Goal: Task Accomplishment & Management: Use online tool/utility

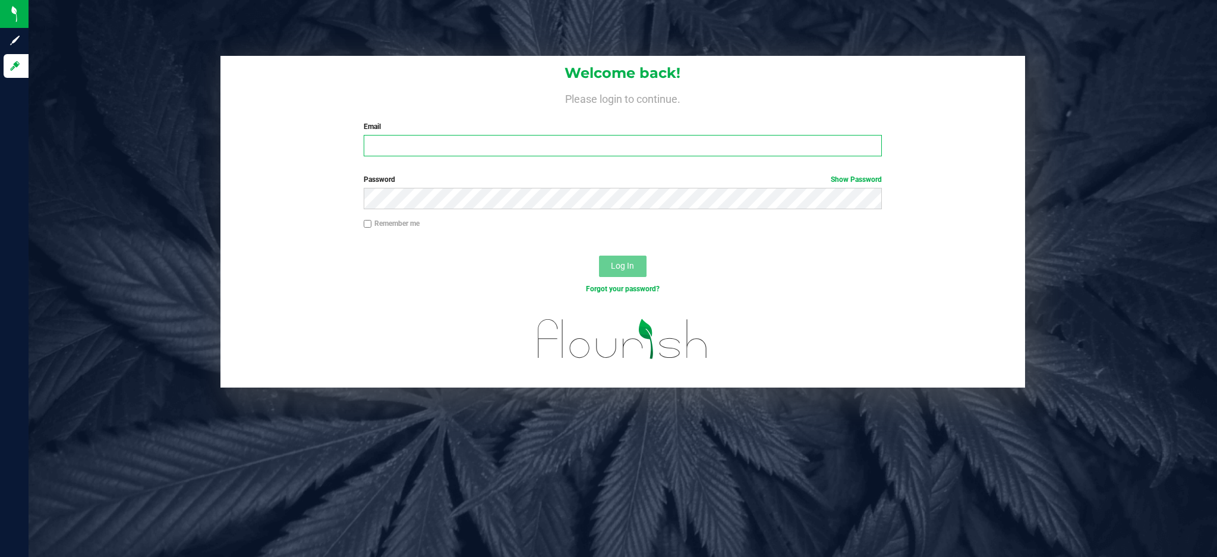
click at [426, 146] on input "Email" at bounding box center [623, 145] width 518 height 21
type input "[EMAIL_ADDRESS][DOMAIN_NAME]"
click at [599, 256] on button "Log In" at bounding box center [623, 266] width 48 height 21
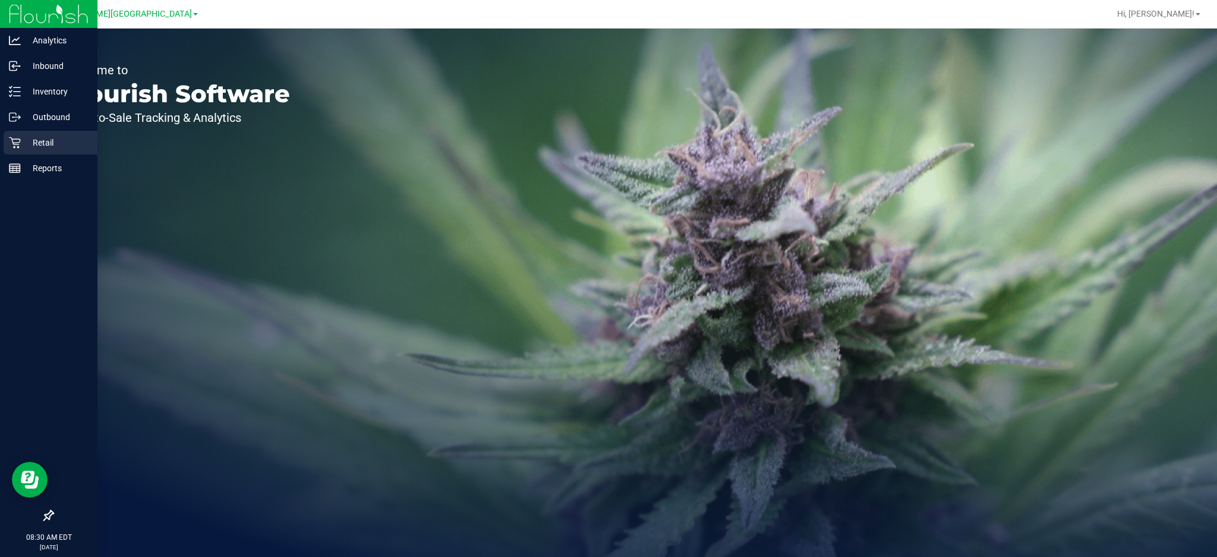
click at [19, 147] on icon at bounding box center [14, 142] width 11 height 11
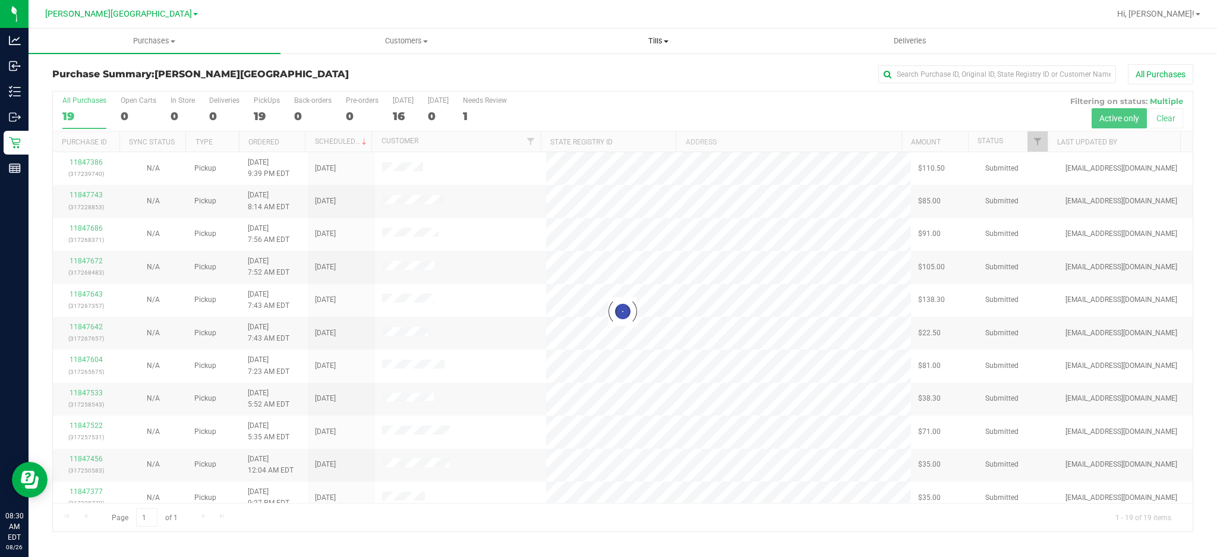
click at [655, 43] on span "Tills" at bounding box center [658, 41] width 251 height 11
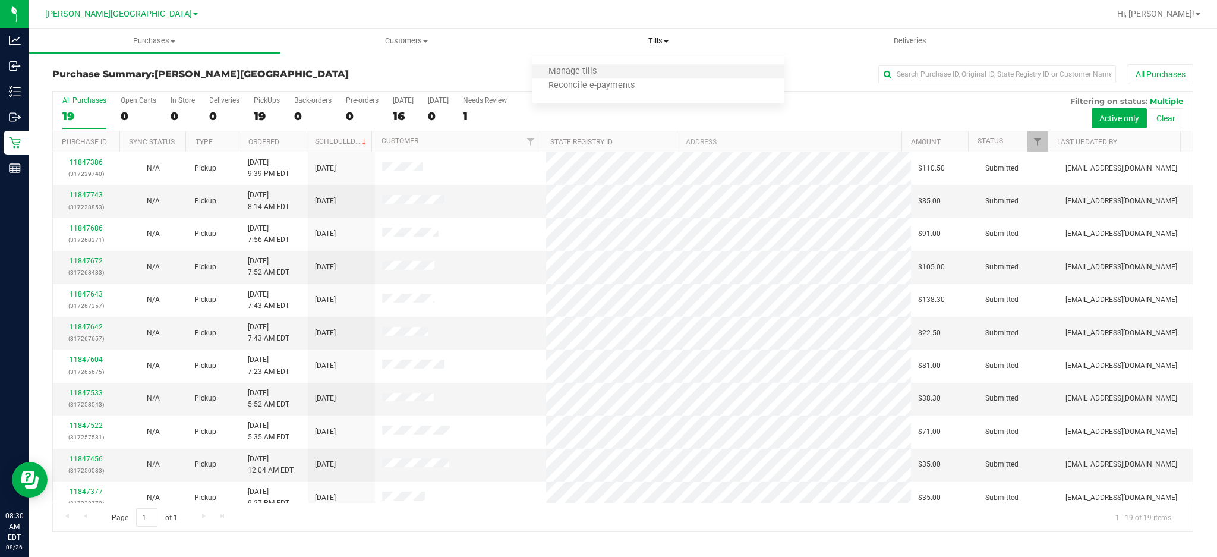
click at [601, 65] on li "Manage tills" at bounding box center [659, 72] width 252 height 14
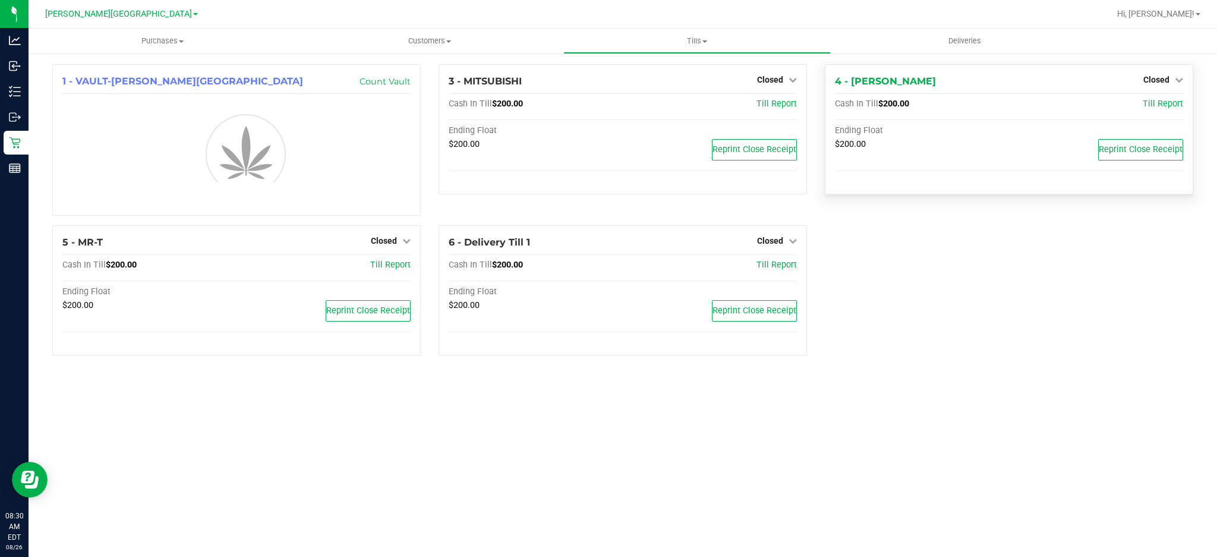
click at [963, 77] on div "4 - [PERSON_NAME] Closed Open Till" at bounding box center [1009, 81] width 348 height 14
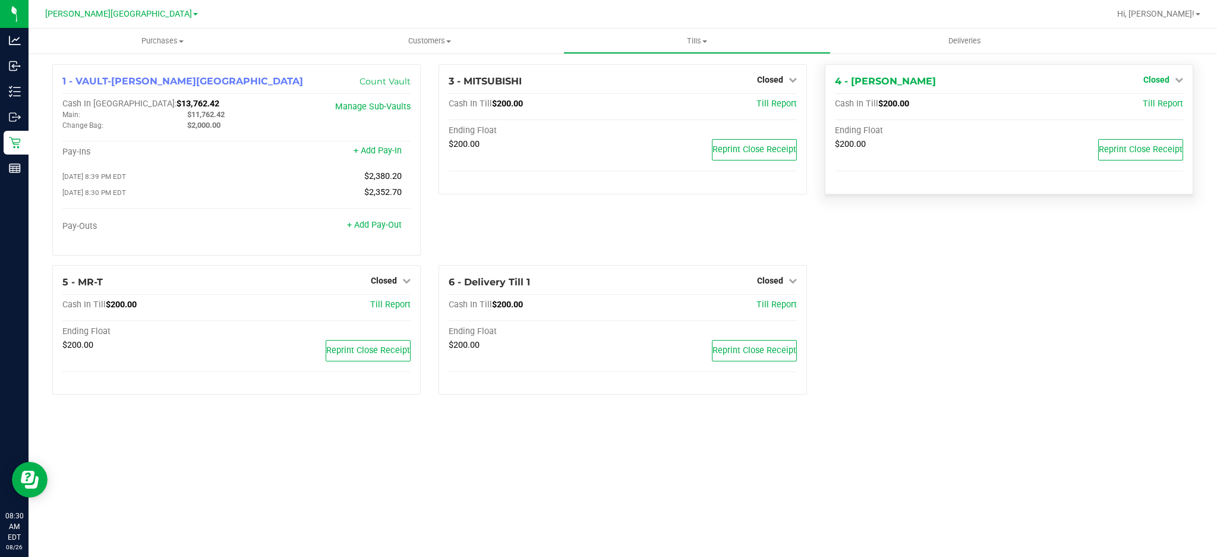
click at [1154, 79] on span "Closed" at bounding box center [1157, 80] width 26 height 10
click at [1141, 109] on link "Open Till" at bounding box center [1157, 105] width 32 height 10
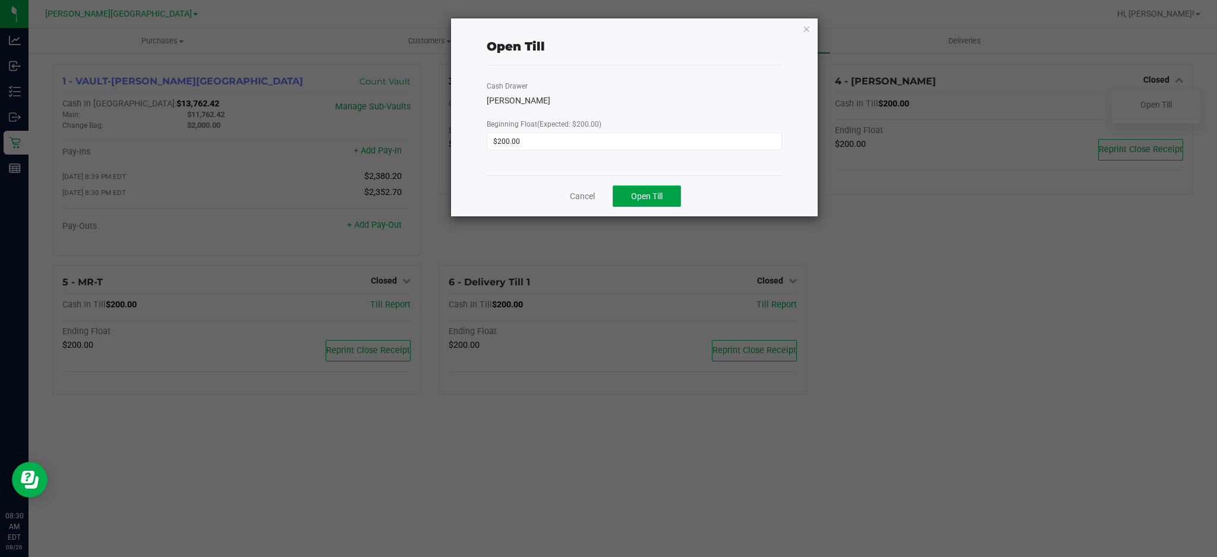
click at [661, 187] on button "Open Till" at bounding box center [647, 195] width 68 height 21
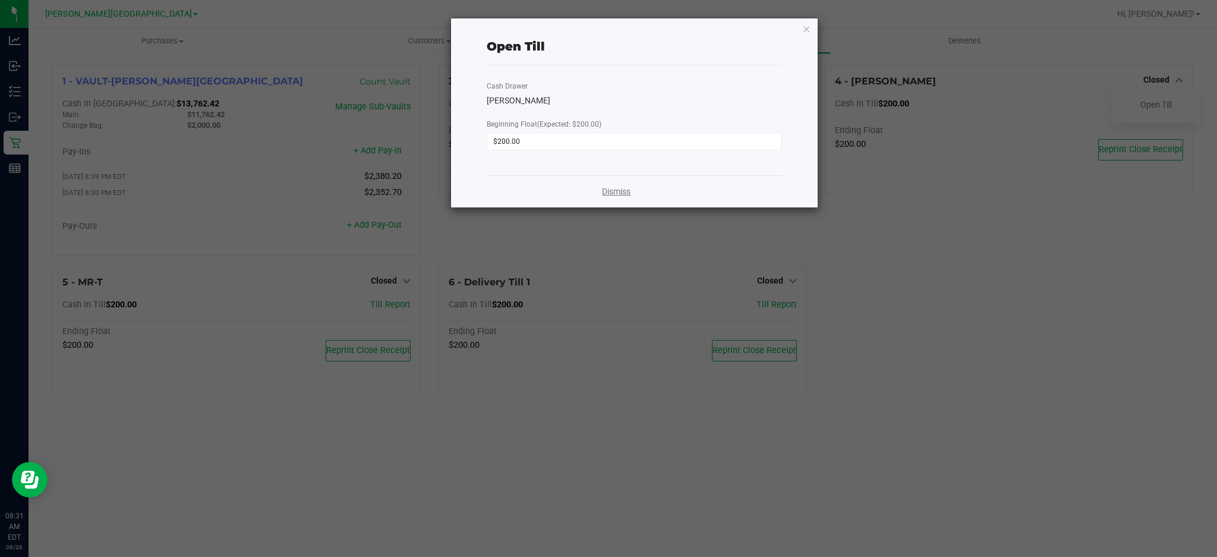
click at [619, 188] on link "Dismiss" at bounding box center [616, 191] width 29 height 12
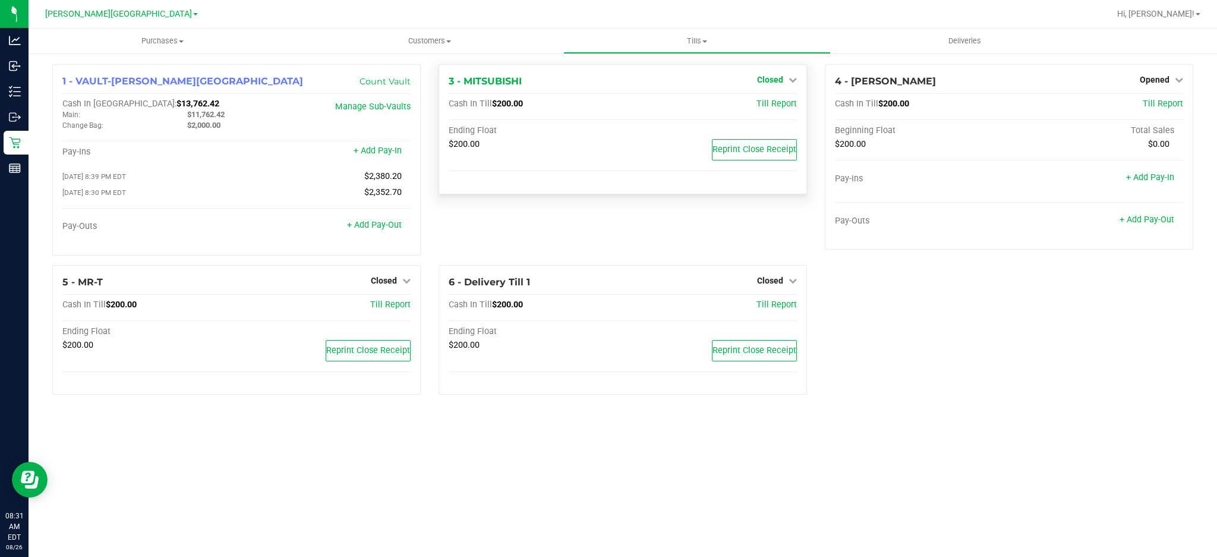
click at [767, 79] on span "Closed" at bounding box center [770, 80] width 26 height 10
click at [762, 105] on link "Open Till" at bounding box center [770, 105] width 32 height 10
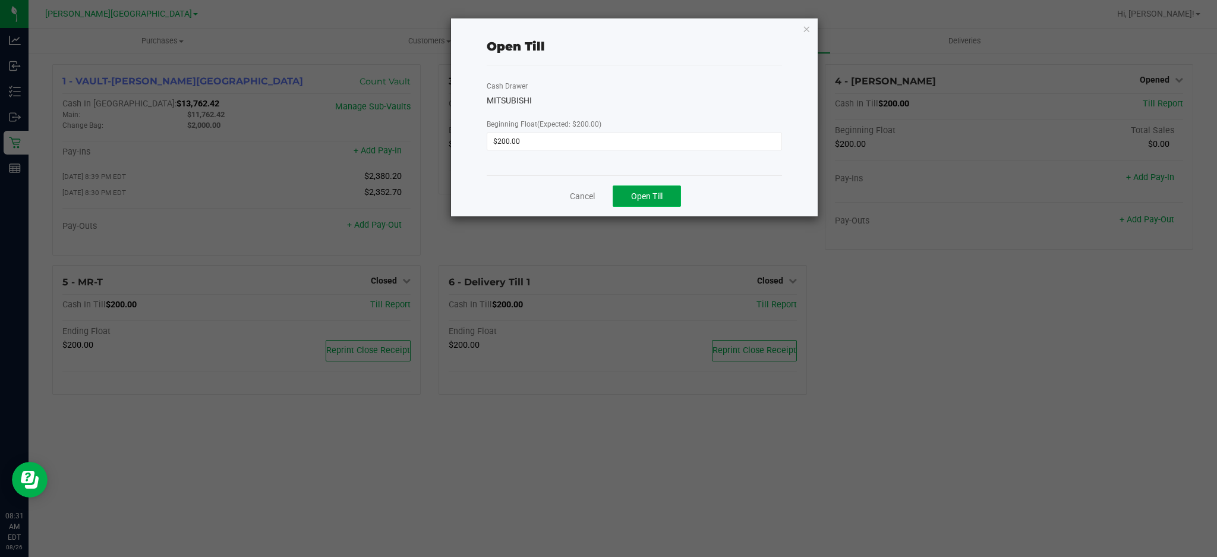
click at [631, 194] on span "Open Till" at bounding box center [647, 196] width 32 height 10
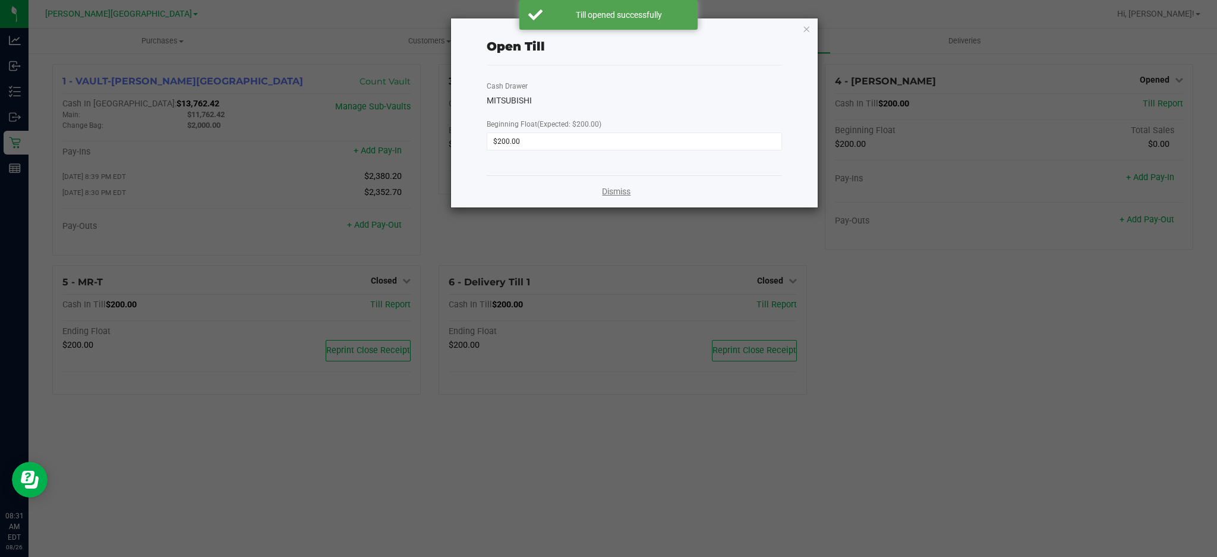
click at [628, 188] on link "Dismiss" at bounding box center [616, 191] width 29 height 12
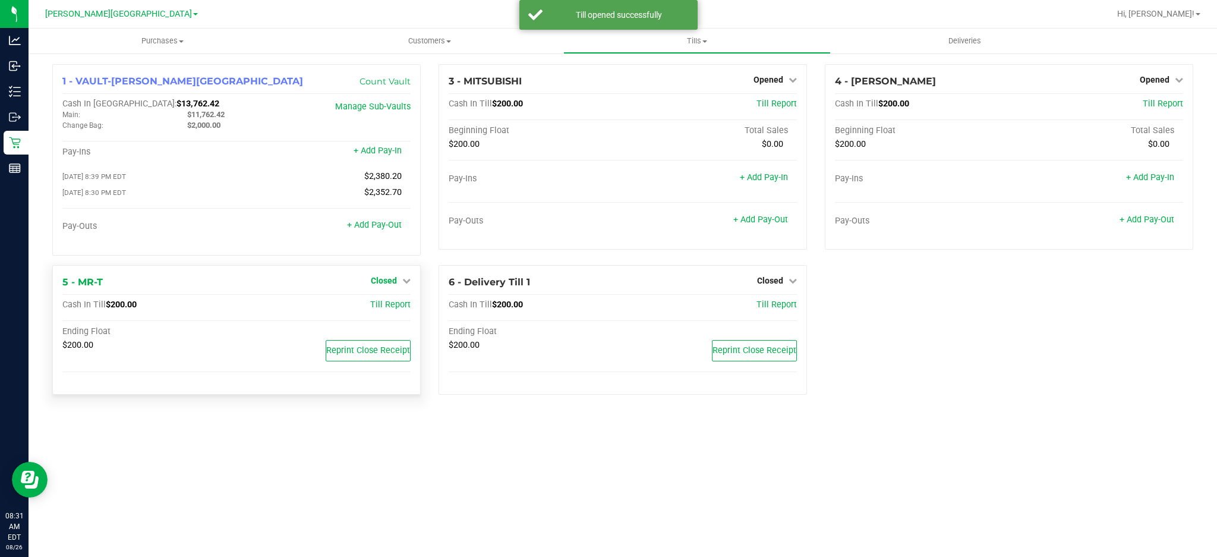
click at [381, 280] on span "Closed" at bounding box center [384, 281] width 26 height 10
click at [380, 303] on div "Open Till" at bounding box center [383, 305] width 88 height 15
click at [382, 310] on link "Open Till" at bounding box center [384, 305] width 32 height 10
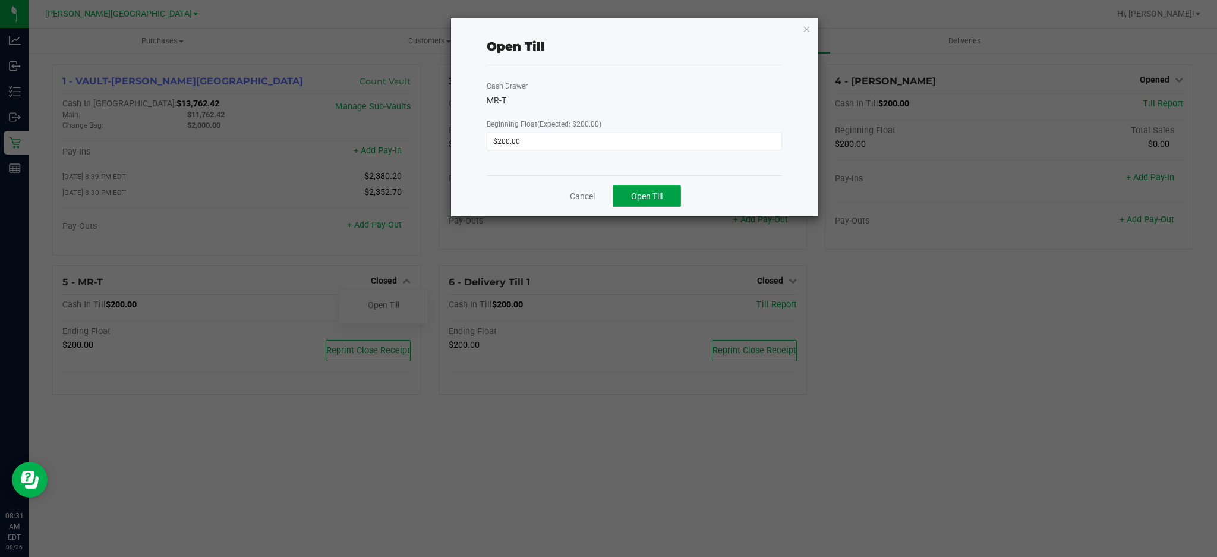
click at [670, 203] on button "Open Till" at bounding box center [647, 195] width 68 height 21
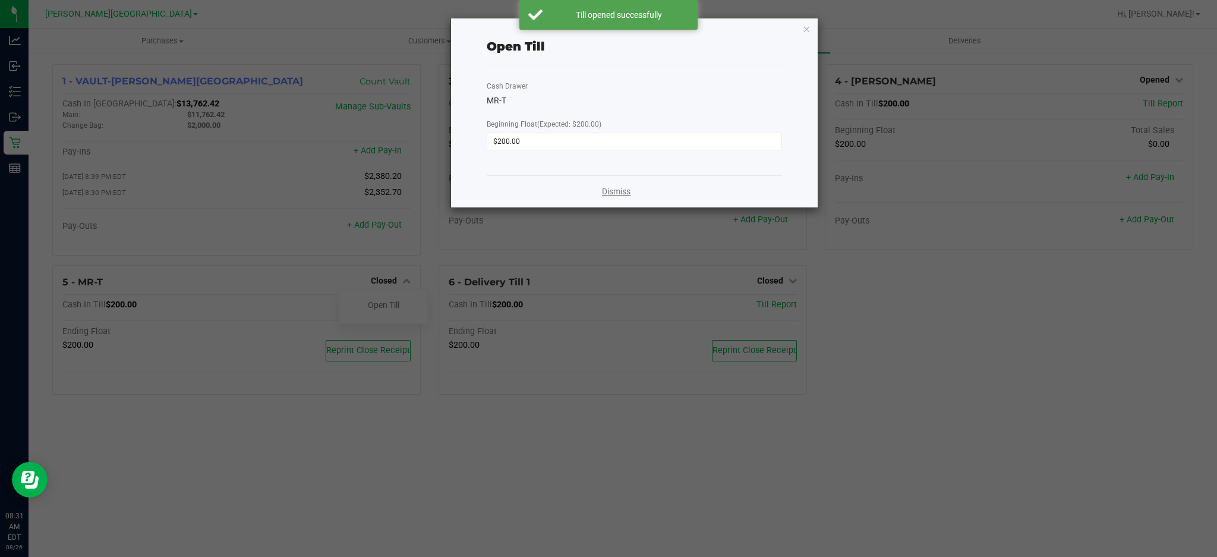
click at [615, 190] on link "Dismiss" at bounding box center [616, 191] width 29 height 12
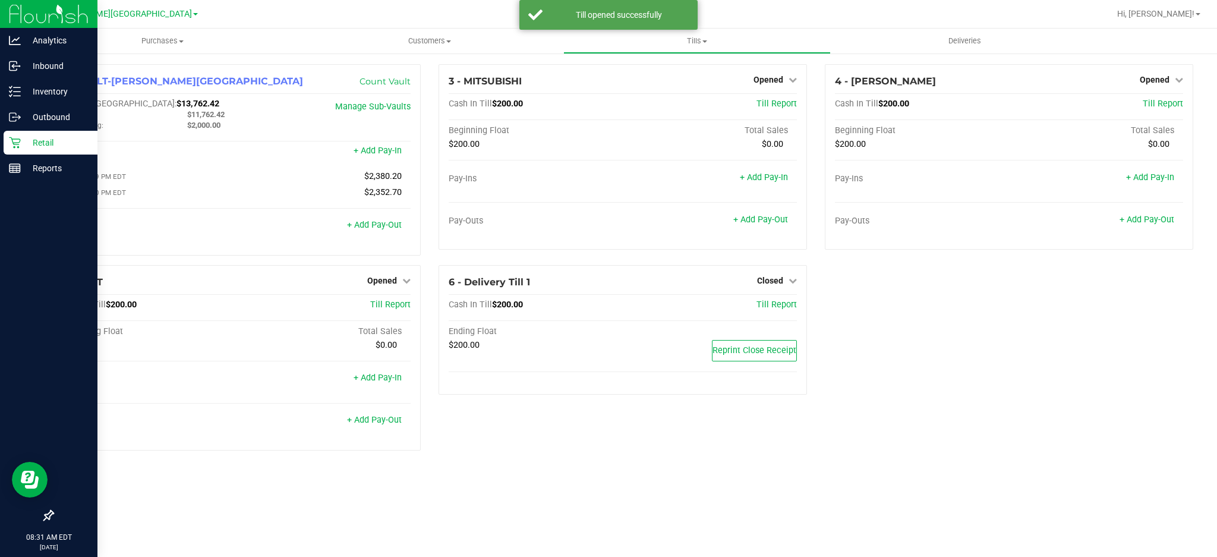
click at [22, 143] on p "Retail" at bounding box center [56, 143] width 71 height 14
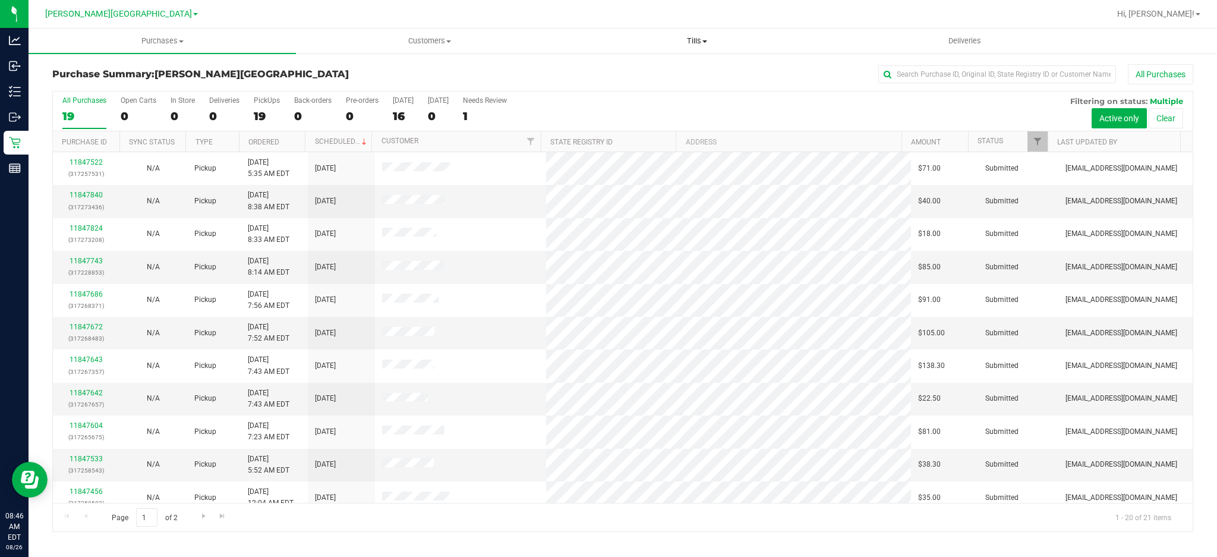
click at [697, 37] on span "Tills" at bounding box center [697, 41] width 266 height 11
click at [614, 75] on span "Manage tills" at bounding box center [603, 72] width 80 height 10
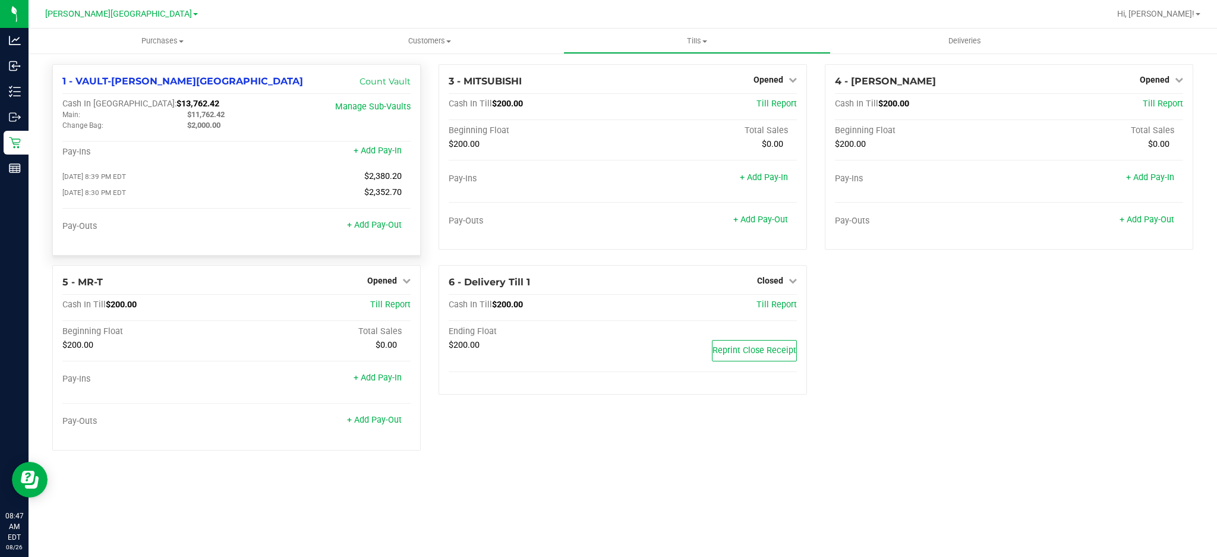
click at [220, 115] on span "$11,762.42" at bounding box center [205, 114] width 37 height 9
click at [232, 114] on div "$11,762.42" at bounding box center [240, 114] width 125 height 11
drag, startPoint x: 233, startPoint y: 114, endPoint x: 203, endPoint y: 114, distance: 30.3
click at [203, 114] on div "$11,762.42" at bounding box center [240, 114] width 125 height 11
copy span "11,762.42"
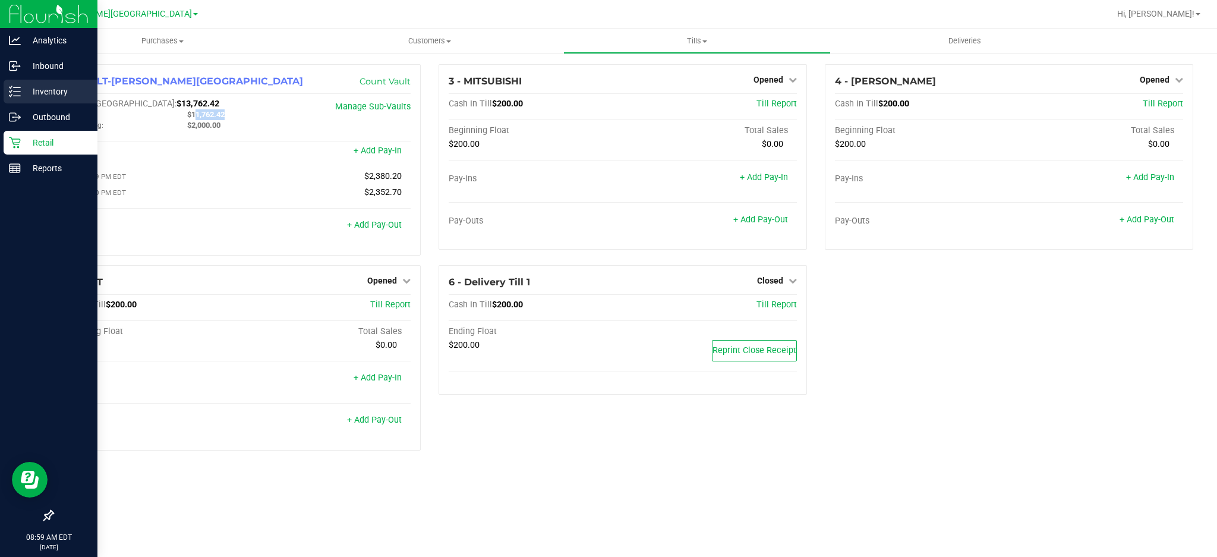
click at [36, 96] on p "Inventory" at bounding box center [56, 91] width 71 height 14
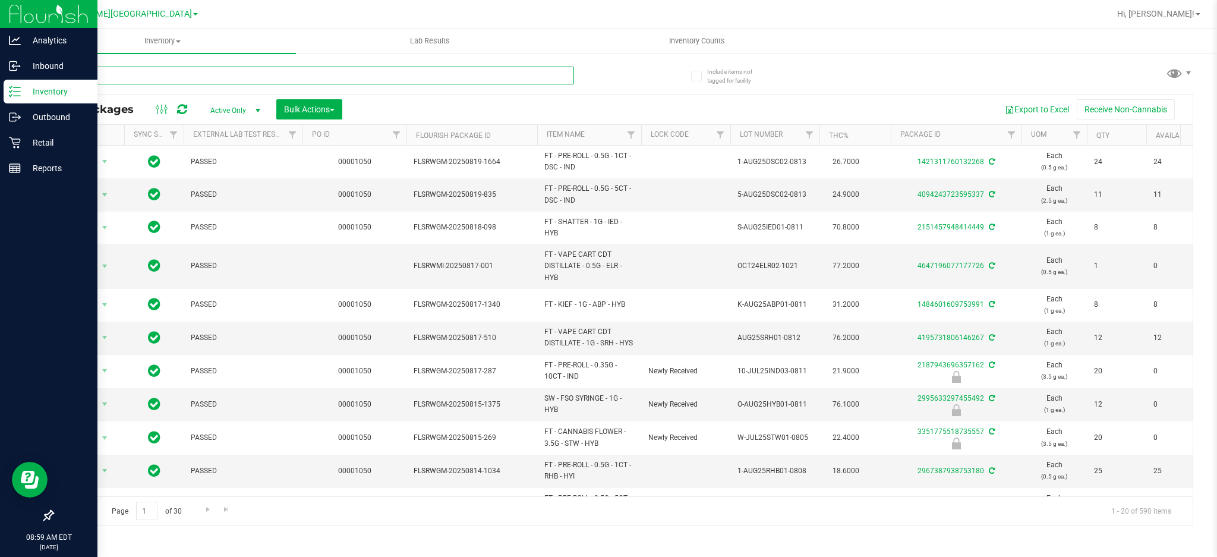
click at [278, 79] on input "text" at bounding box center [313, 76] width 522 height 18
type input "6250581193624645"
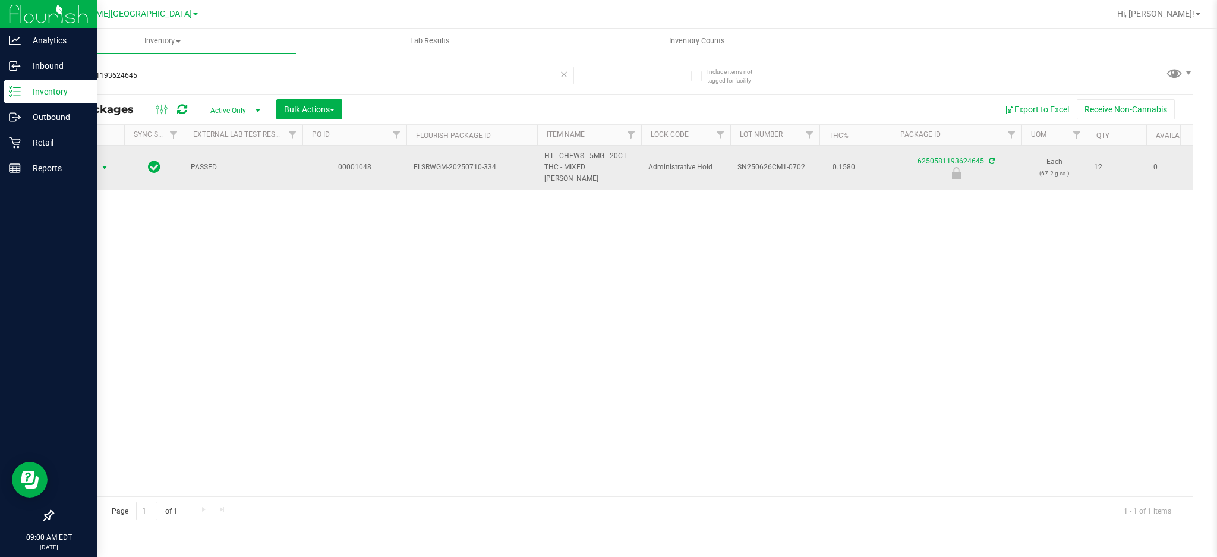
click at [81, 166] on span "Action" at bounding box center [81, 167] width 32 height 17
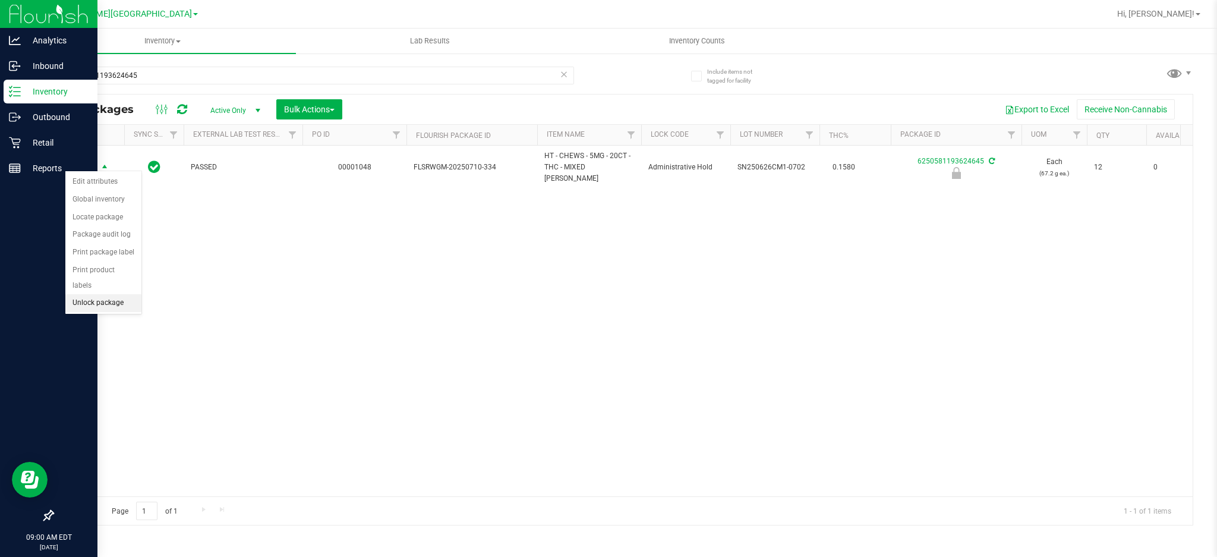
click at [112, 301] on li "Unlock package" at bounding box center [103, 303] width 76 height 18
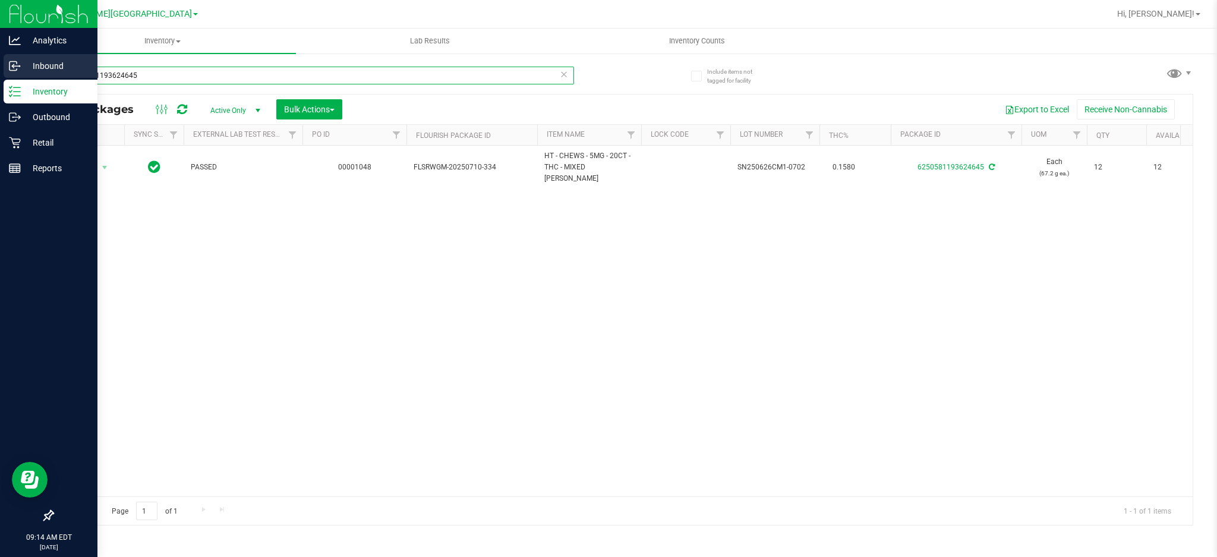
drag, startPoint x: 184, startPoint y: 82, endPoint x: 0, endPoint y: 61, distance: 184.9
click at [0, 80] on div "Analytics Inbound Inventory Outbound Retail Reports 09:14 AM EDT [DATE] 08/26 […" at bounding box center [608, 278] width 1217 height 557
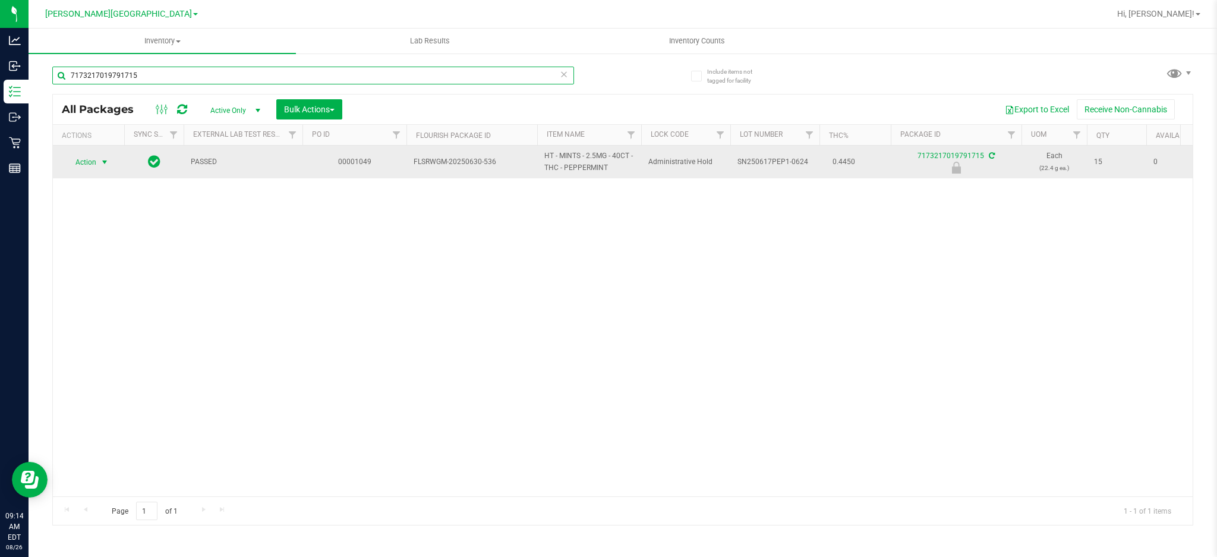
type input "7173217019791715"
click at [108, 159] on span "select" at bounding box center [105, 163] width 10 height 10
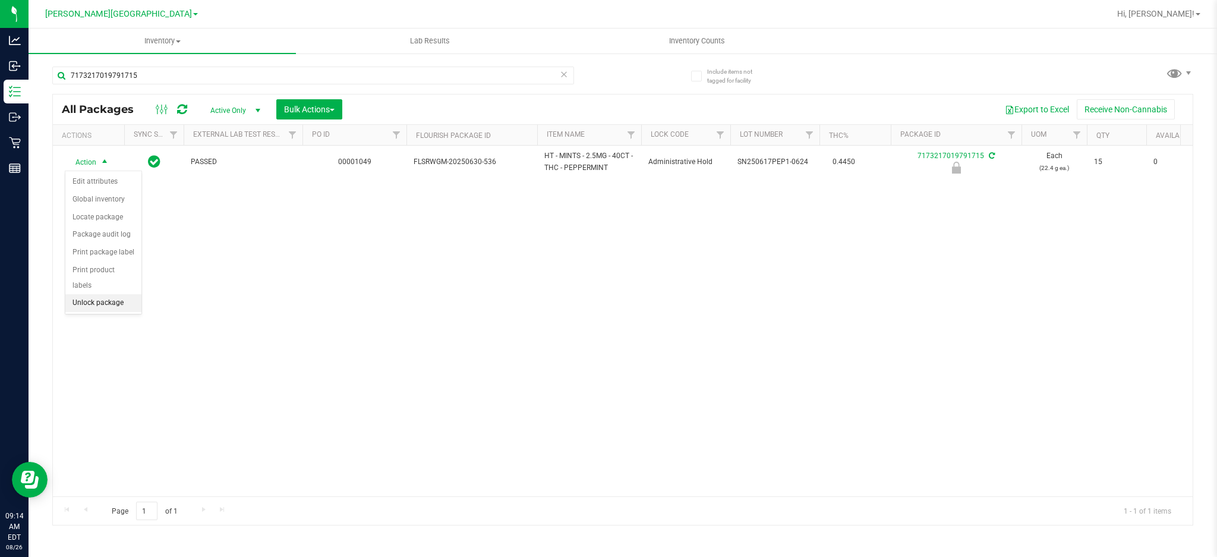
click at [102, 304] on li "Unlock package" at bounding box center [103, 303] width 76 height 18
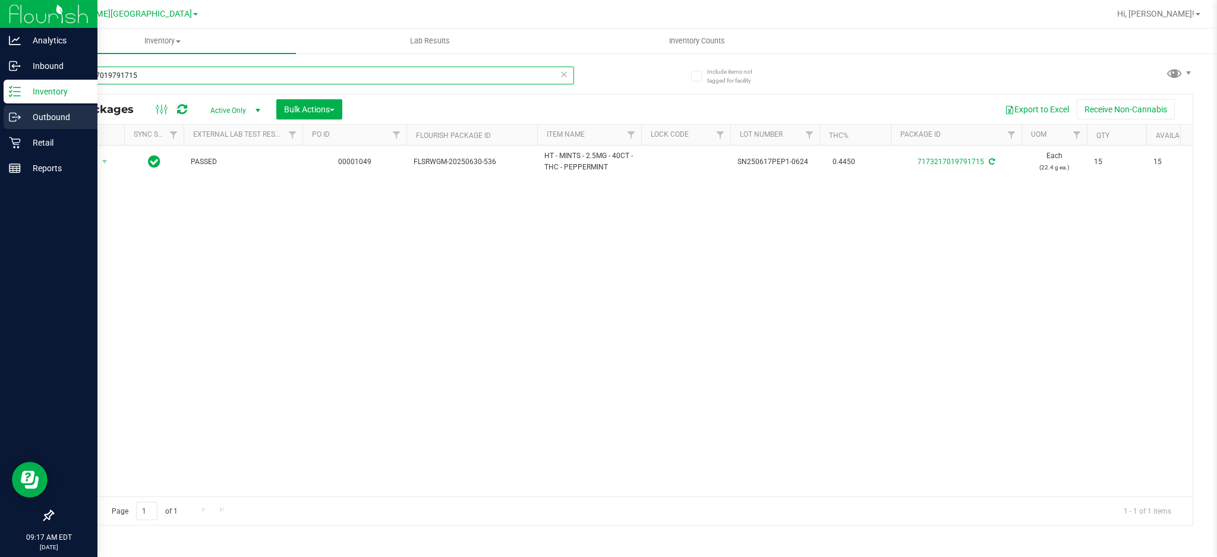
drag, startPoint x: 141, startPoint y: 81, endPoint x: 0, endPoint y: 121, distance: 147.0
click at [0, 121] on div "Analytics Inbound Inventory Outbound Retail Reports 09:17 AM EDT [DATE] 08/26 […" at bounding box center [608, 278] width 1217 height 557
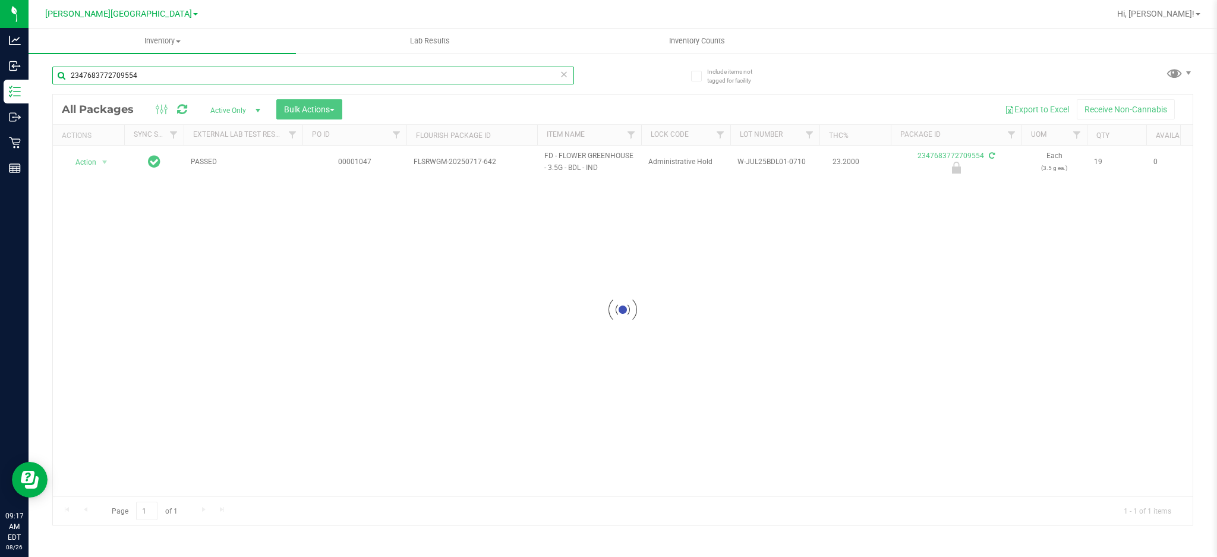
type input "2347683772709554"
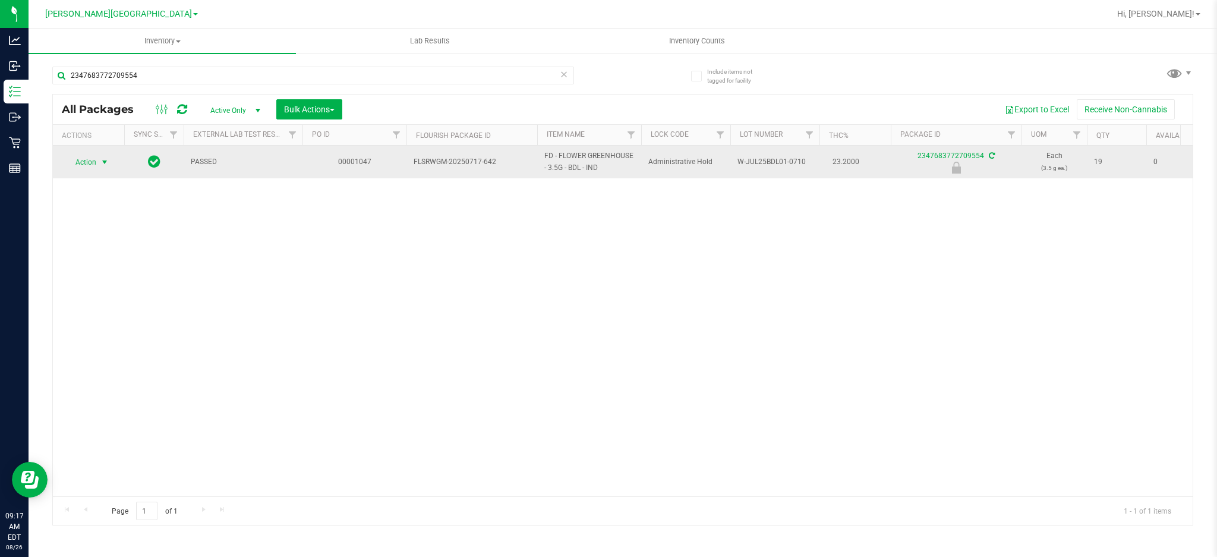
click at [86, 160] on span "Action" at bounding box center [81, 162] width 32 height 17
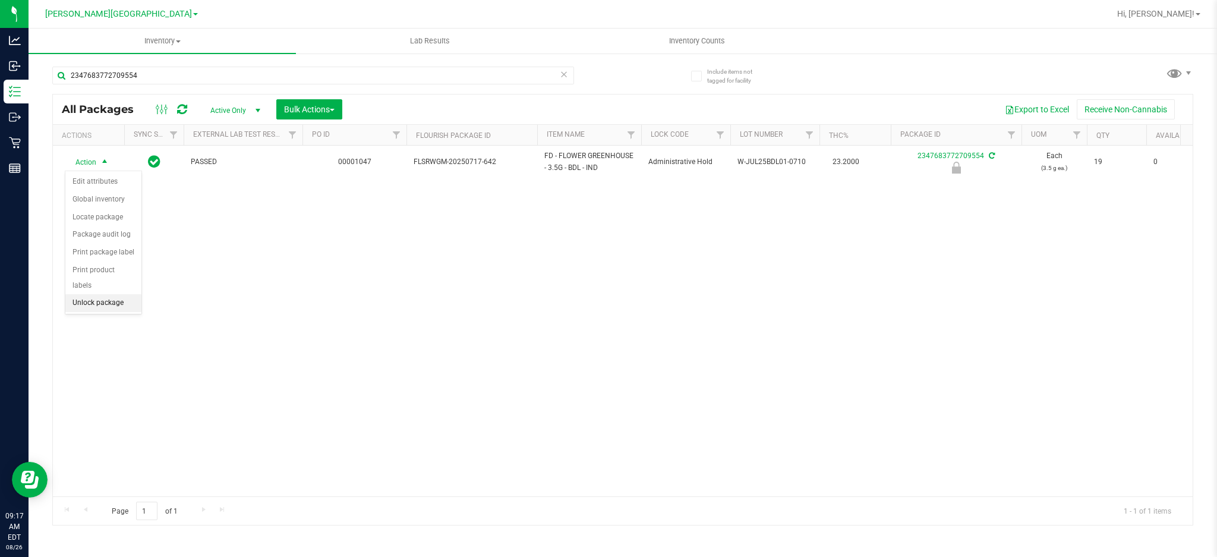
click at [84, 298] on li "Unlock package" at bounding box center [103, 303] width 76 height 18
